Goal: Task Accomplishment & Management: Manage account settings

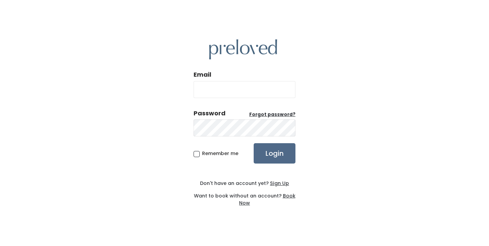
type input "[EMAIL_ADDRESS][DOMAIN_NAME]"
click at [202, 154] on span "Remember me" at bounding box center [220, 153] width 36 height 7
click at [202, 154] on input "Remember me" at bounding box center [204, 152] width 4 height 4
checkbox input "true"
click at [258, 152] on input "Login" at bounding box center [275, 153] width 42 height 20
